Goal: Information Seeking & Learning: Learn about a topic

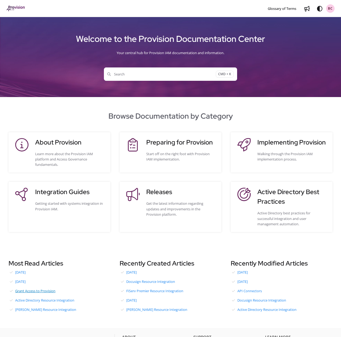
click at [33, 290] on link "Grant Access to Provision" at bounding box center [60, 291] width 102 height 8
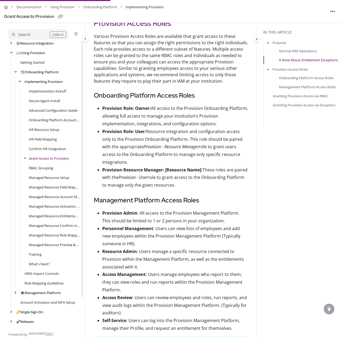
scroll to position [399, 0]
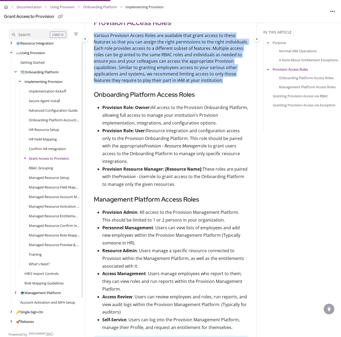
drag, startPoint x: 95, startPoint y: 34, endPoint x: 223, endPoint y: 82, distance: 136.9
click at [223, 82] on p "Various Provision Access Roles are available that grant access to these feature…" at bounding box center [171, 57] width 154 height 51
copy p "Various Provision Access Roles are available that grant access to these feature…"
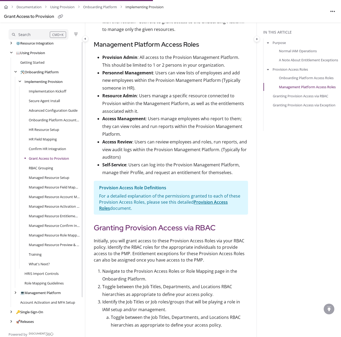
scroll to position [554, 0]
click at [30, 35] on div "Search" at bounding box center [24, 35] width 12 height 6
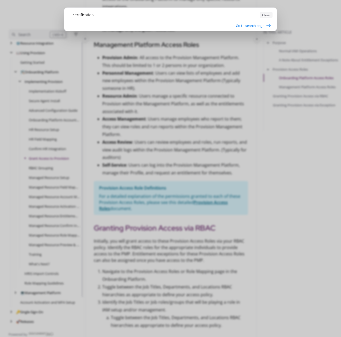
type input "certification"
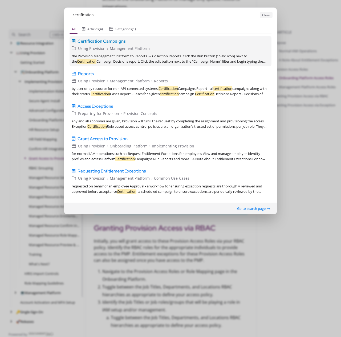
click at [86, 39] on span "Certification Campaigns" at bounding box center [102, 41] width 48 height 6
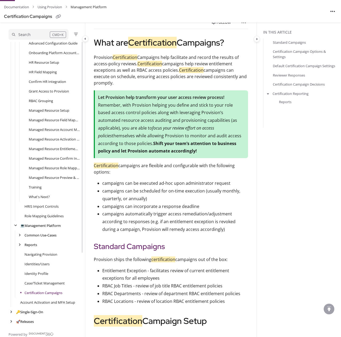
scroll to position [99, 0]
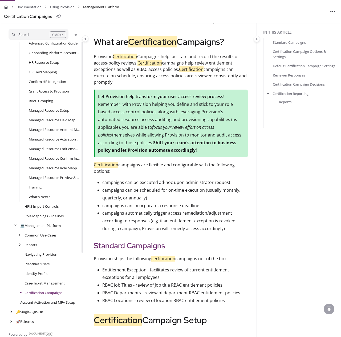
drag, startPoint x: 94, startPoint y: 55, endPoint x: 117, endPoint y: 81, distance: 34.3
click at [117, 81] on p "Provision Certification Campaigns help facilitate and record the results of acc…" at bounding box center [171, 69] width 154 height 32
copy p "Provision Certification Campaigns help facilitate and record the results of acc…"
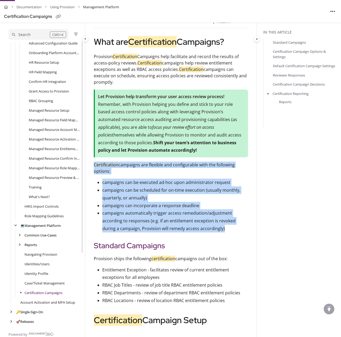
drag, startPoint x: 94, startPoint y: 165, endPoint x: 211, endPoint y: 232, distance: 135.1
copy article "Certification campaigns are flexible and configurable with the following option…"
click at [28, 35] on div "Search" at bounding box center [24, 35] width 12 height 6
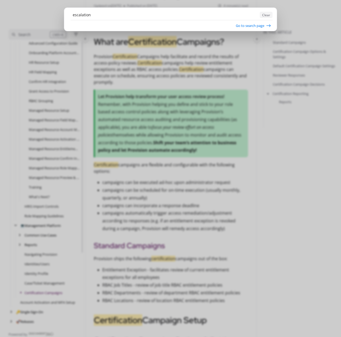
type input "escalation"
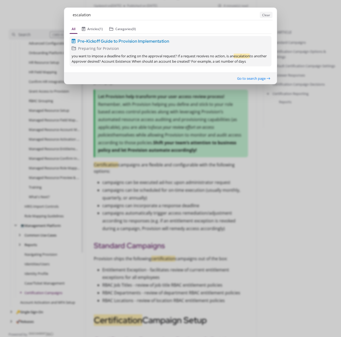
click at [117, 61] on div "you want to impose a deadline for acting on the approval request? If a request …" at bounding box center [171, 58] width 198 height 11
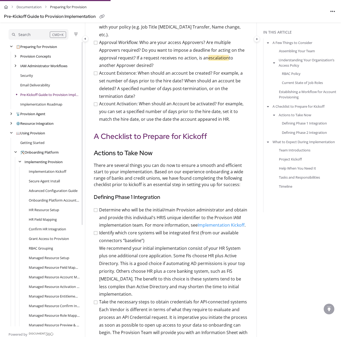
scroll to position [546, 0]
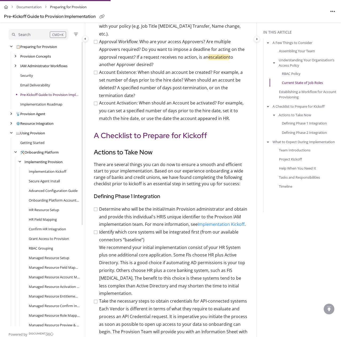
drag, startPoint x: 94, startPoint y: 51, endPoint x: 217, endPoint y: 58, distance: 122.4
copy p "Provision provides the ability to tailor approval workflows and account creatio…"
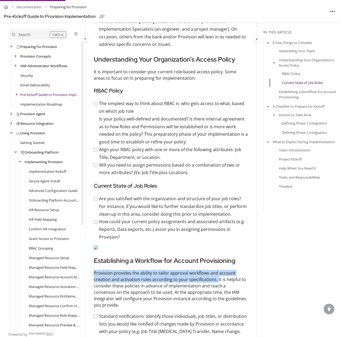
scroll to position [0, 0]
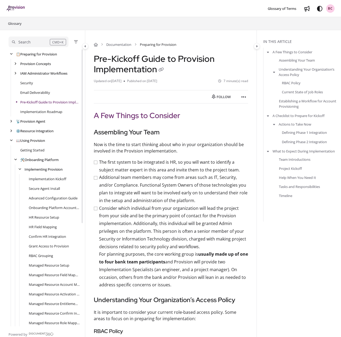
click at [37, 42] on div "Search" at bounding box center [31, 42] width 38 height 6
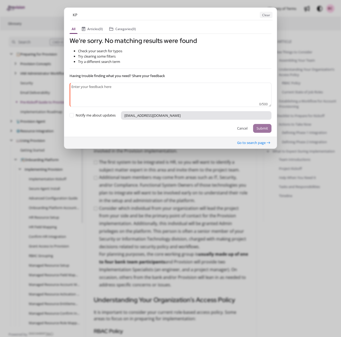
type input "K"
